Goal: Task Accomplishment & Management: Complete application form

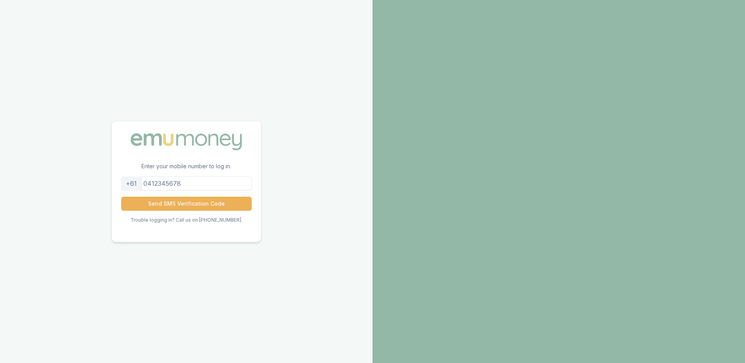
click at [167, 184] on input "tel" at bounding box center [186, 184] width 131 height 14
type input "0490498455"
click at [181, 202] on button "Send SMS Verification Code" at bounding box center [186, 204] width 131 height 14
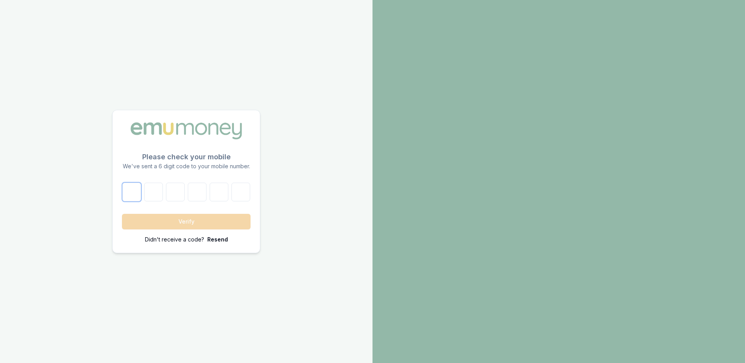
click at [133, 195] on input "number" at bounding box center [131, 192] width 19 height 19
type input "8"
type input "1"
type input "4"
type input "3"
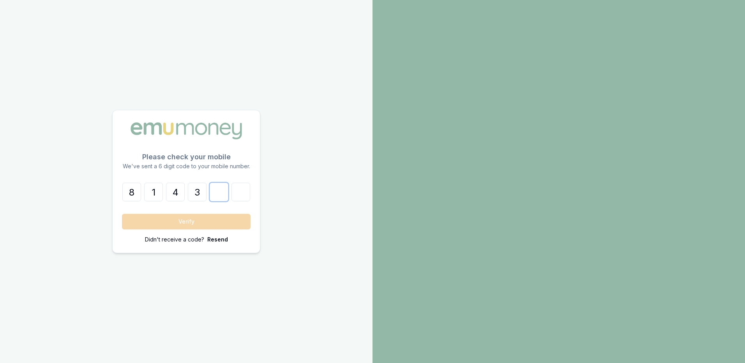
type input "7"
click at [196, 221] on button "Verify" at bounding box center [186, 222] width 129 height 16
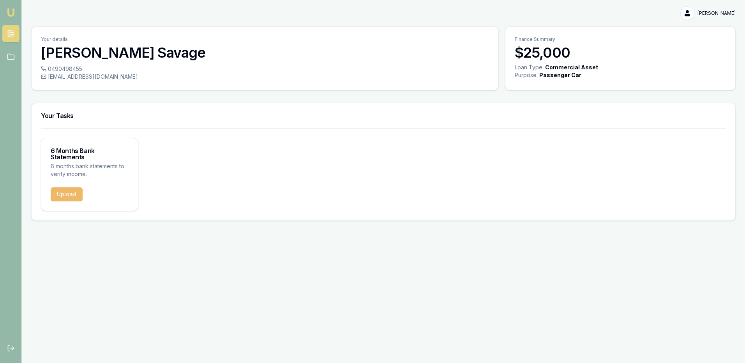
click at [61, 188] on button "Upload" at bounding box center [67, 195] width 32 height 14
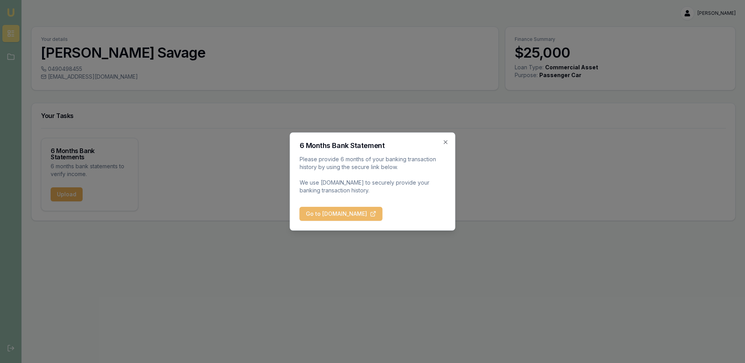
click at [354, 213] on button "Go to BankStatements.com.au" at bounding box center [341, 214] width 83 height 14
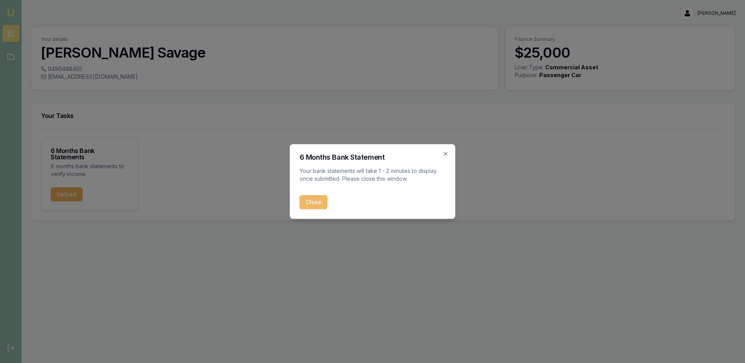
click at [311, 202] on button "Close" at bounding box center [314, 202] width 28 height 14
